Goal: Answer question/provide support: Share knowledge or assist other users

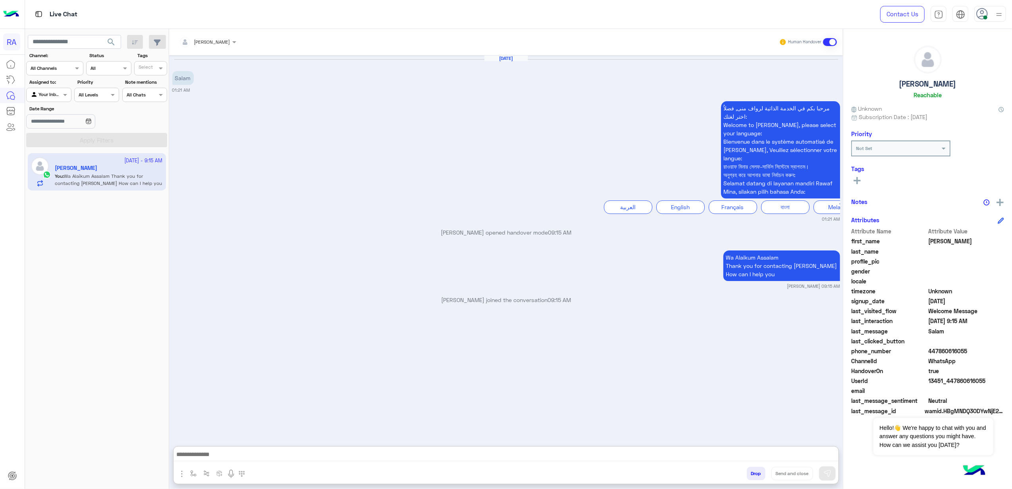
click at [51, 92] on div at bounding box center [49, 94] width 44 height 8
click at [827, 43] on span at bounding box center [830, 42] width 14 height 8
click at [44, 94] on input "text" at bounding box center [40, 94] width 18 height 7
click at [55, 125] on b "Unassigned" at bounding box center [54, 125] width 30 height 7
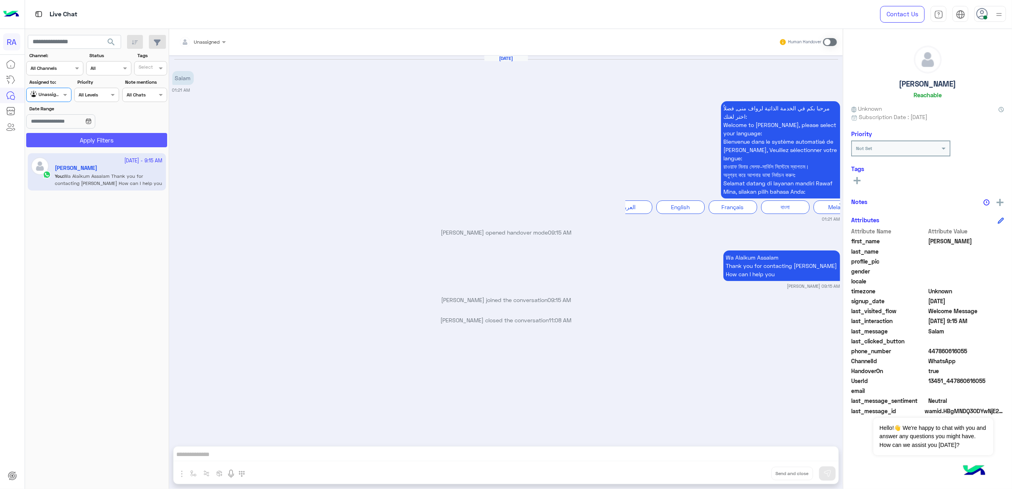
click at [60, 145] on button "Apply Filters" at bounding box center [96, 140] width 141 height 14
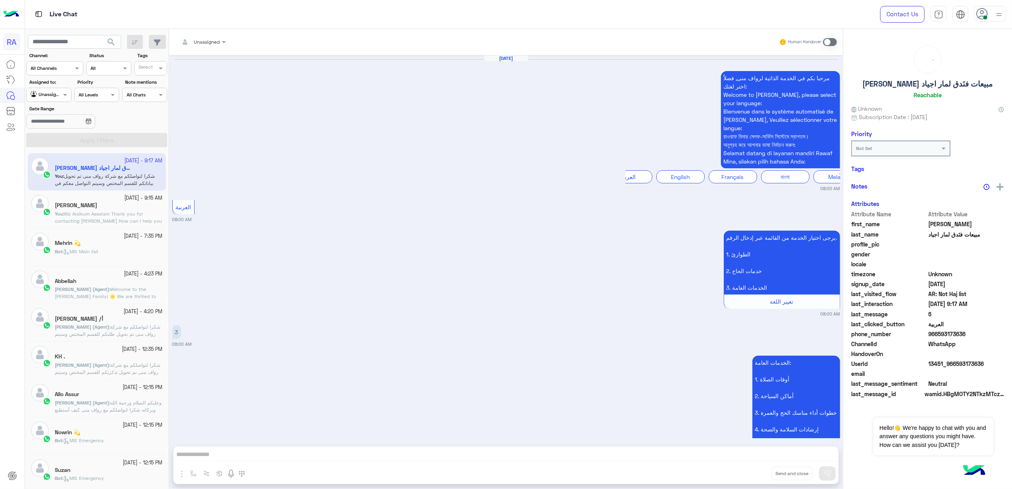
scroll to position [2092, 0]
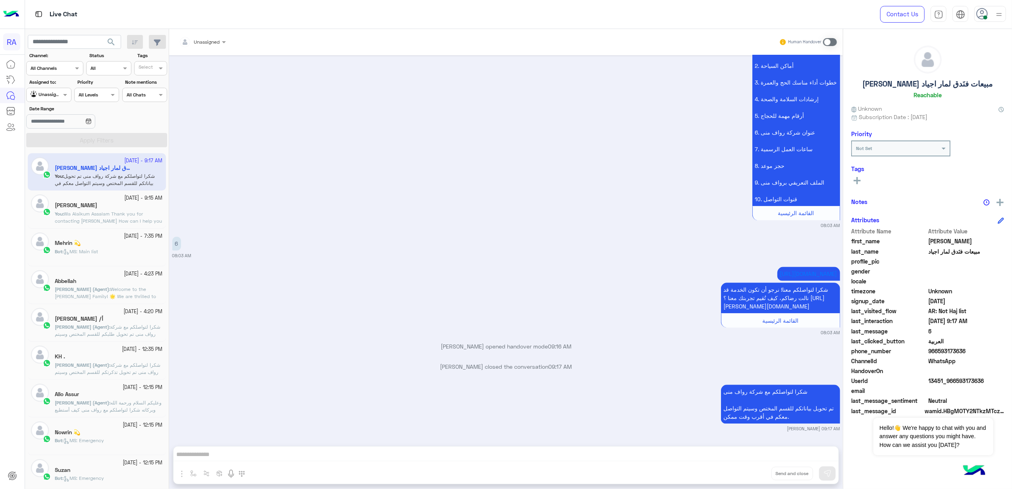
click at [59, 212] on span "You" at bounding box center [59, 214] width 8 height 6
